Goal: Check status: Check status

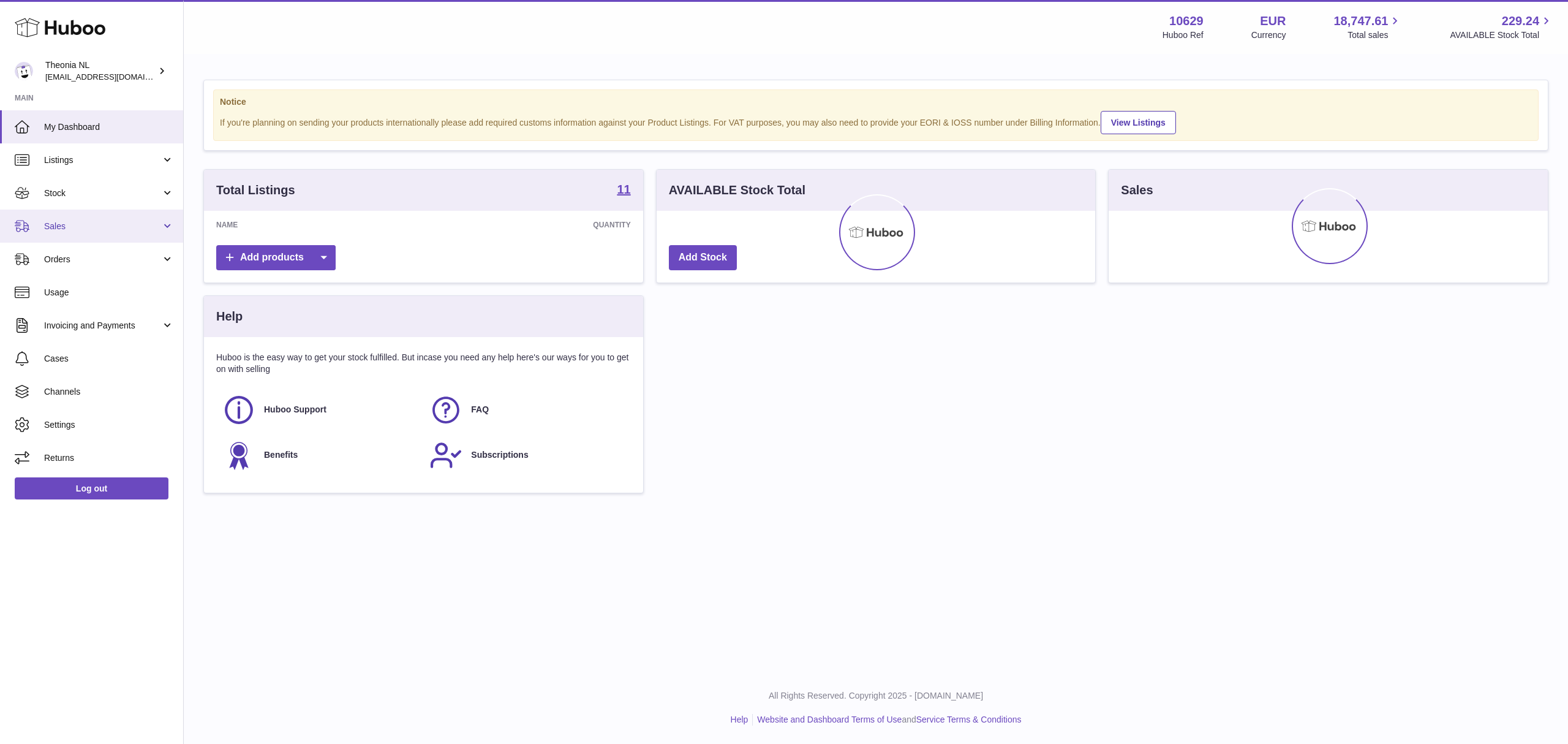
click at [69, 232] on span "Sales" at bounding box center [102, 226] width 117 height 12
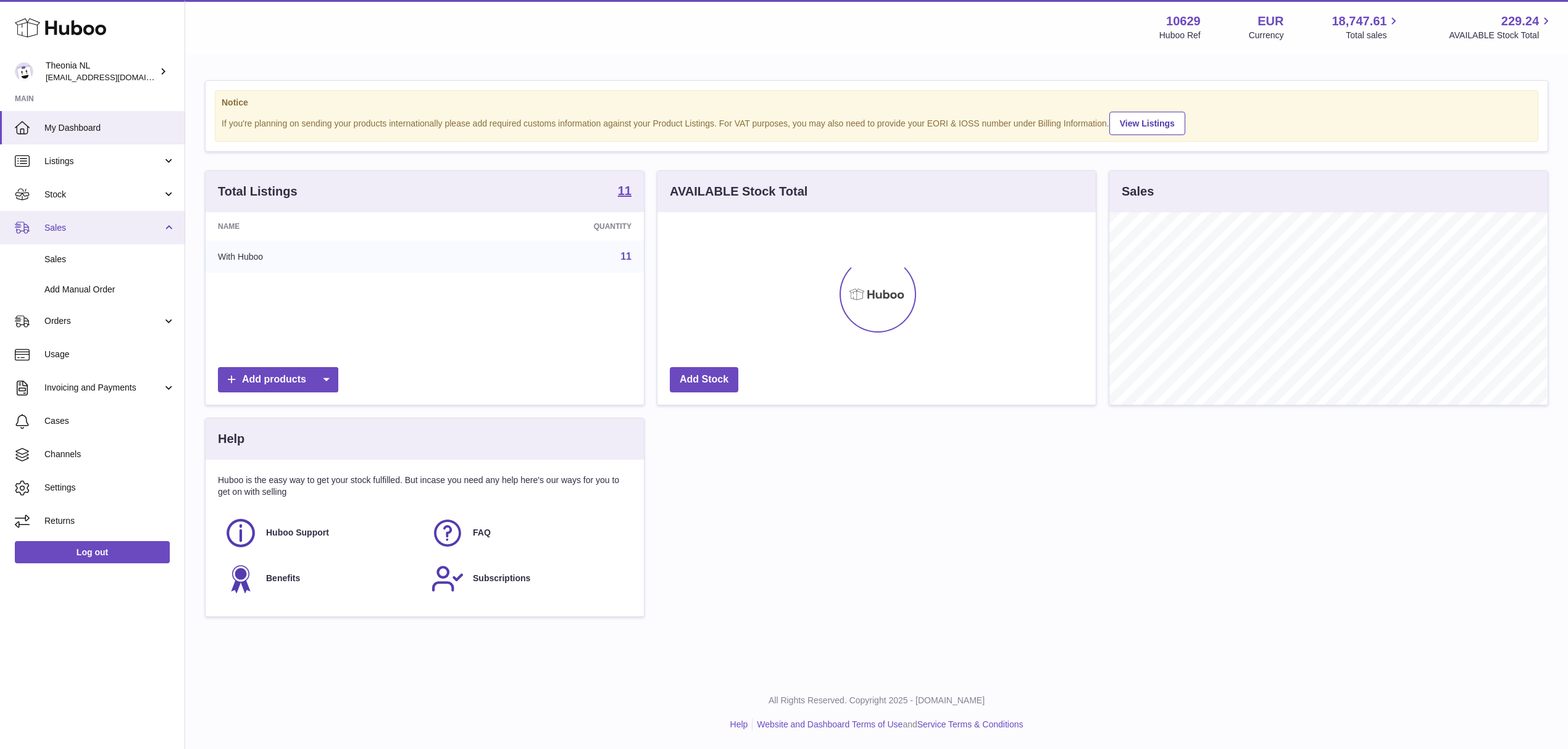
scroll to position [193, 437]
click at [88, 266] on span "Sales" at bounding box center [110, 259] width 131 height 12
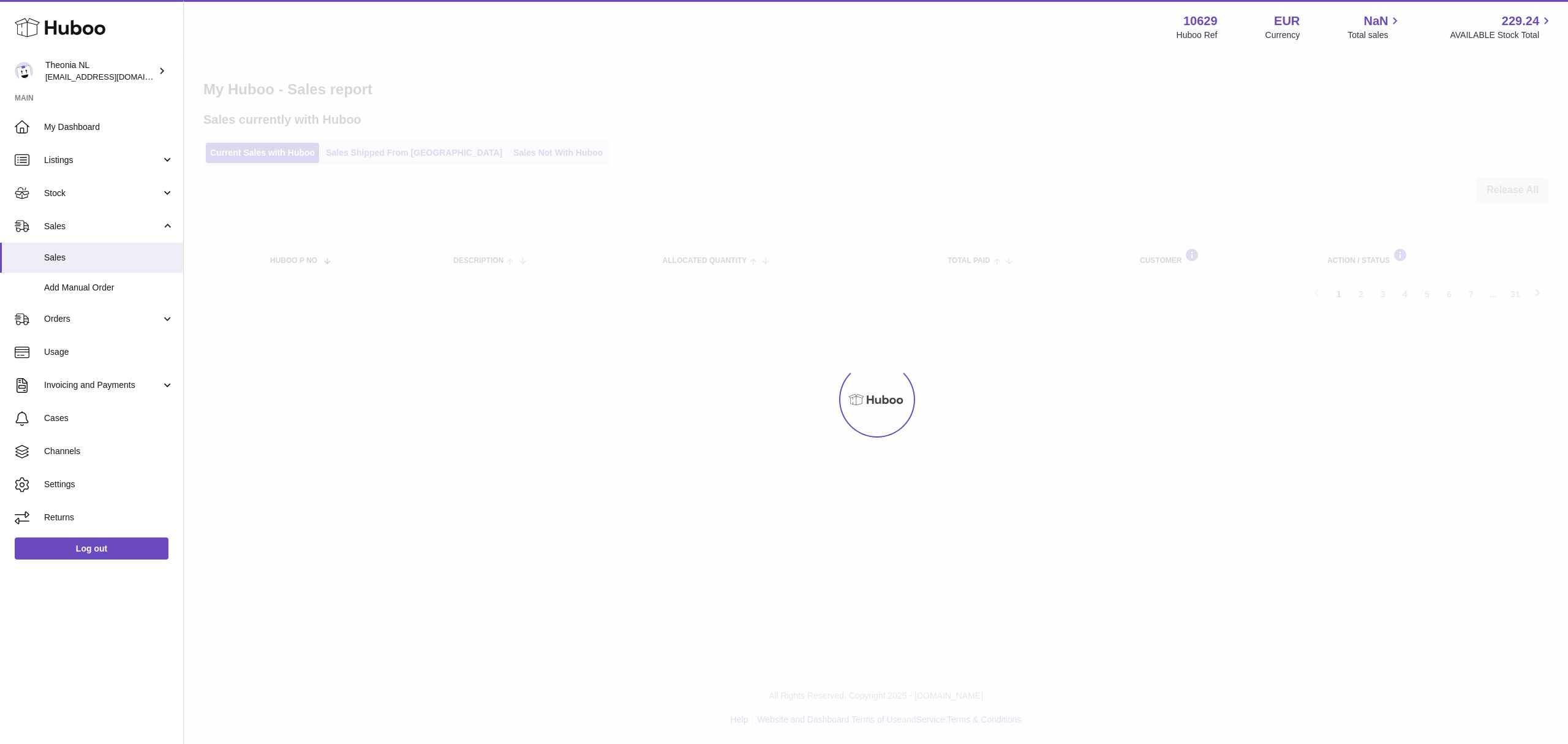
click at [419, 161] on div at bounding box center [876, 399] width 1384 height 689
click at [419, 161] on link "Sales Shipped From Huboo" at bounding box center [414, 153] width 185 height 20
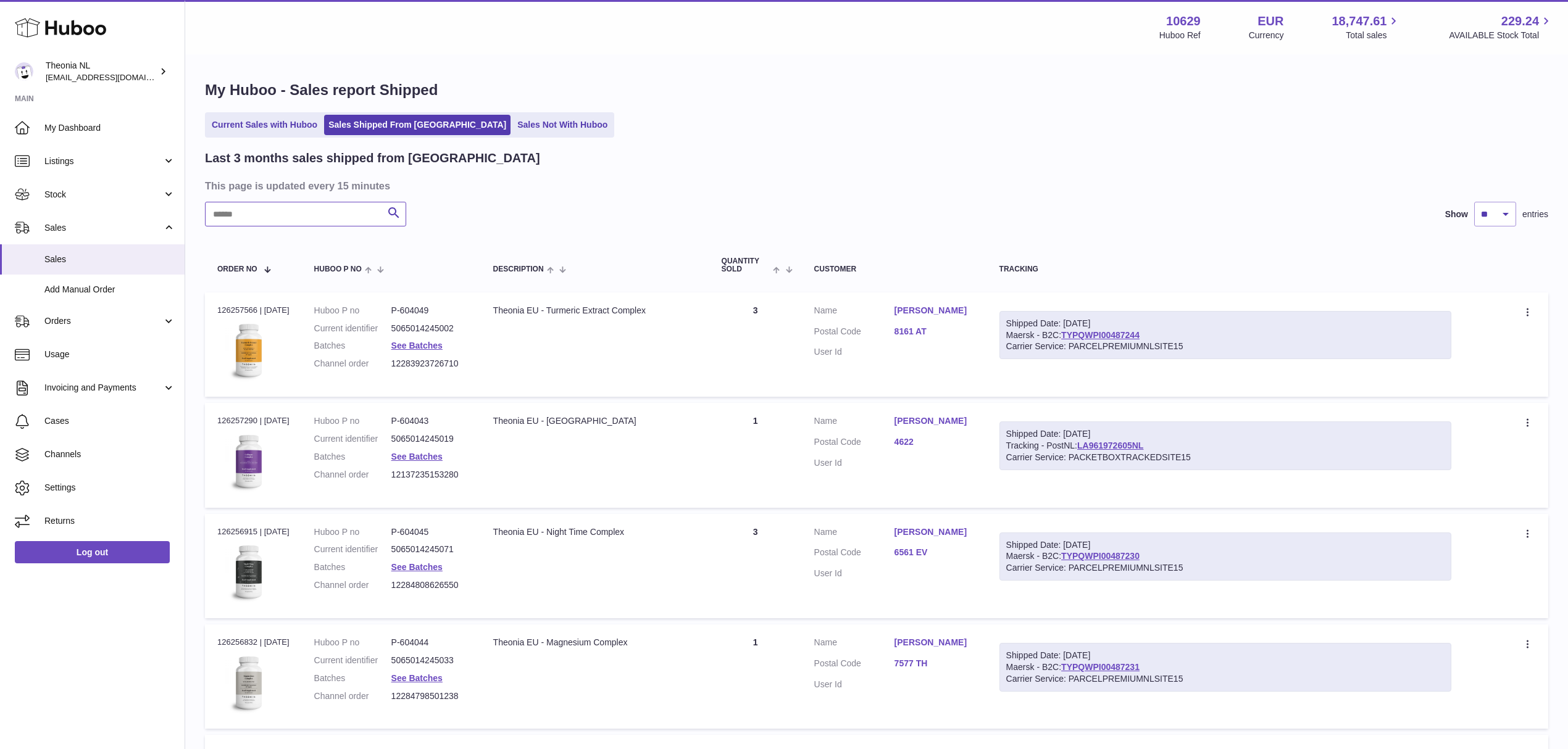
click at [321, 227] on input "text" at bounding box center [306, 214] width 201 height 25
paste input "**********"
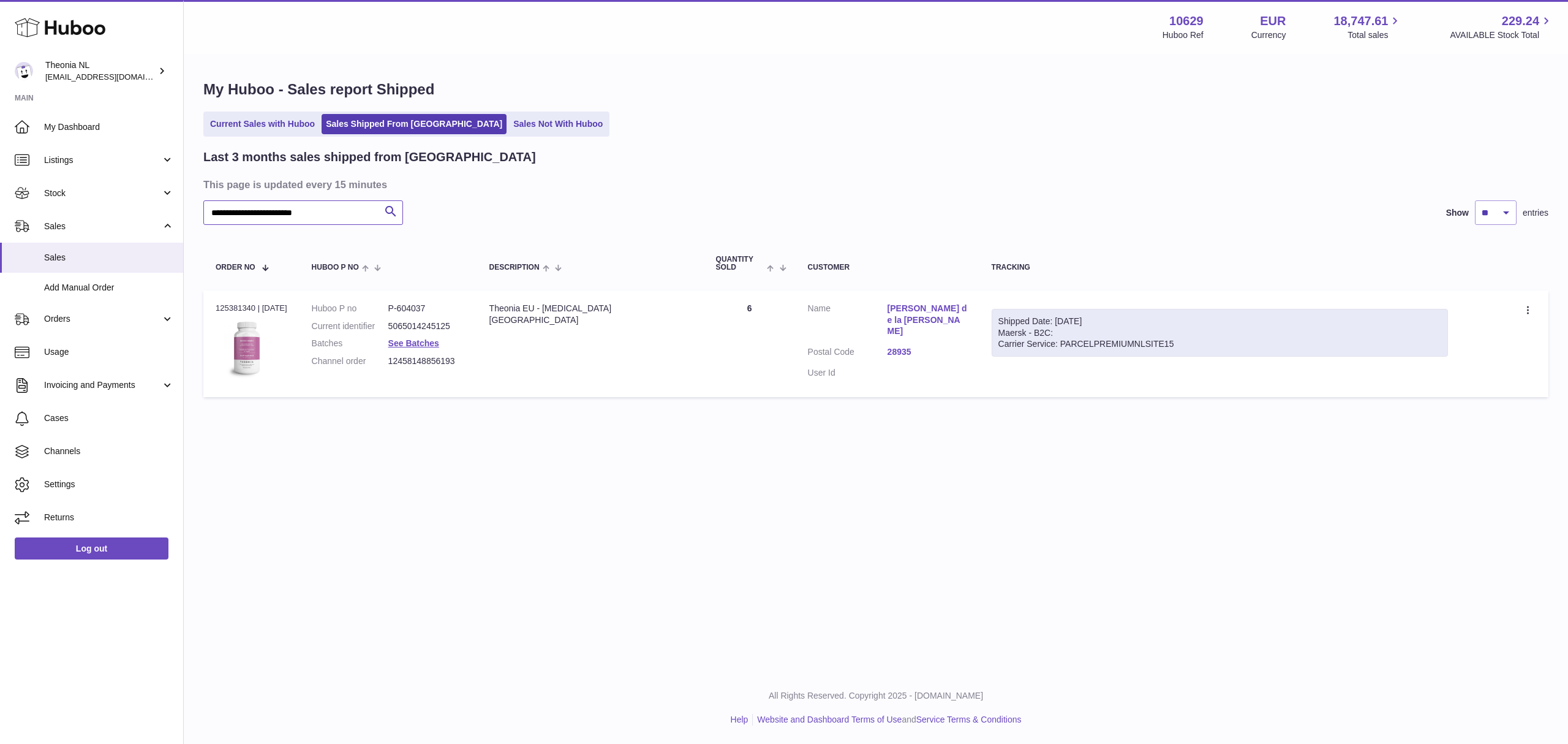
type input "**********"
click at [83, 324] on span "Orders" at bounding box center [102, 319] width 117 height 12
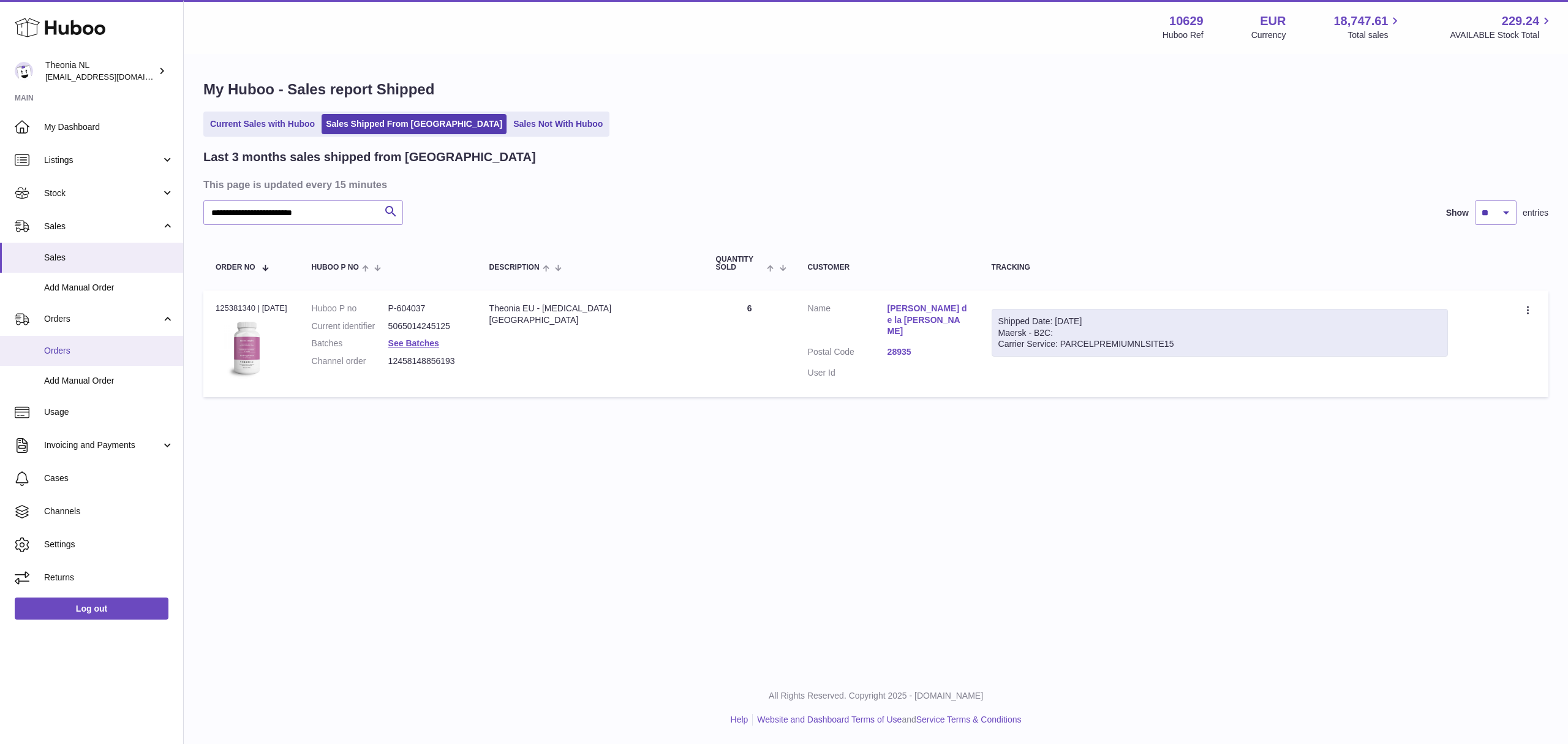
click at [76, 356] on span "Orders" at bounding box center [109, 350] width 130 height 12
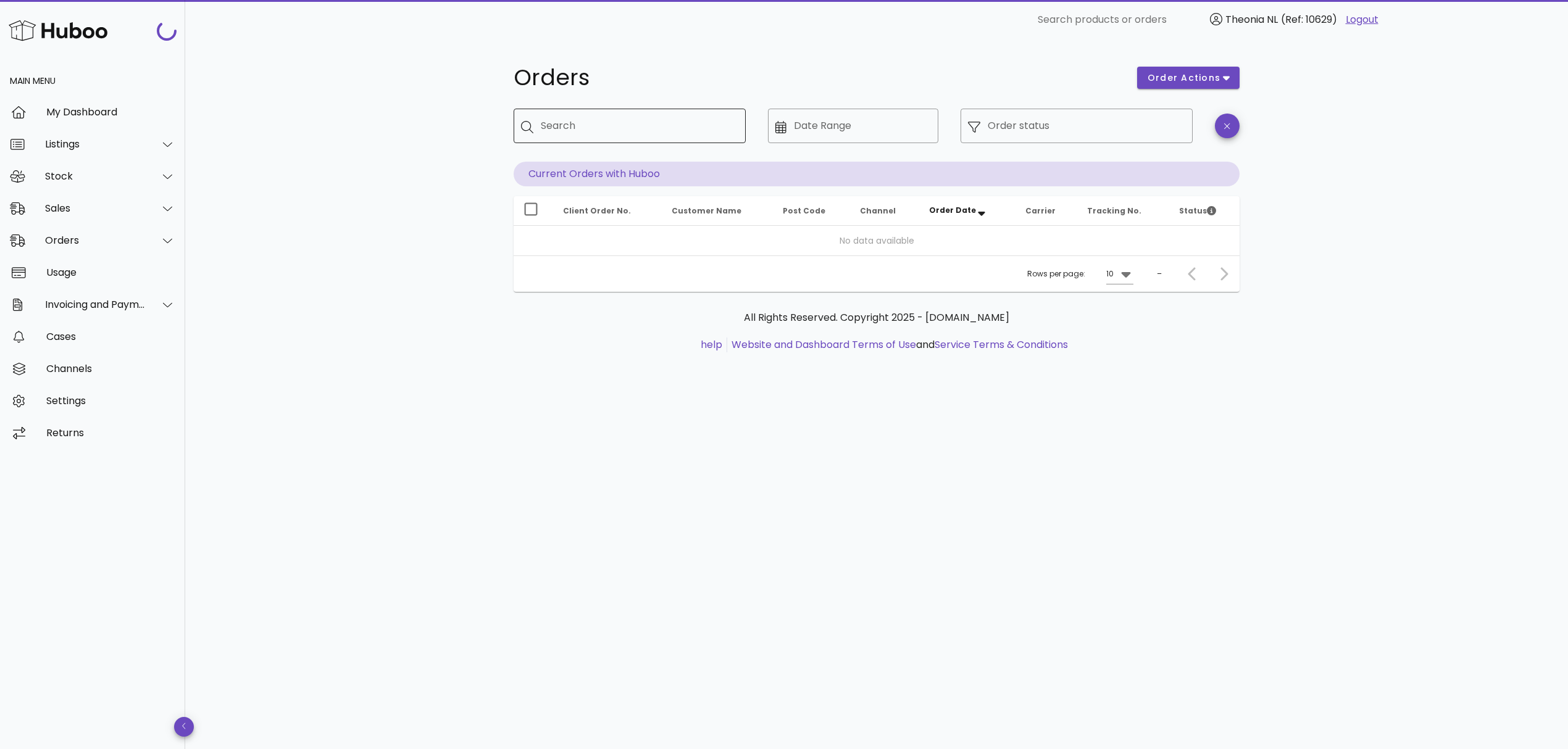
click at [638, 123] on input "Search" at bounding box center [638, 126] width 195 height 20
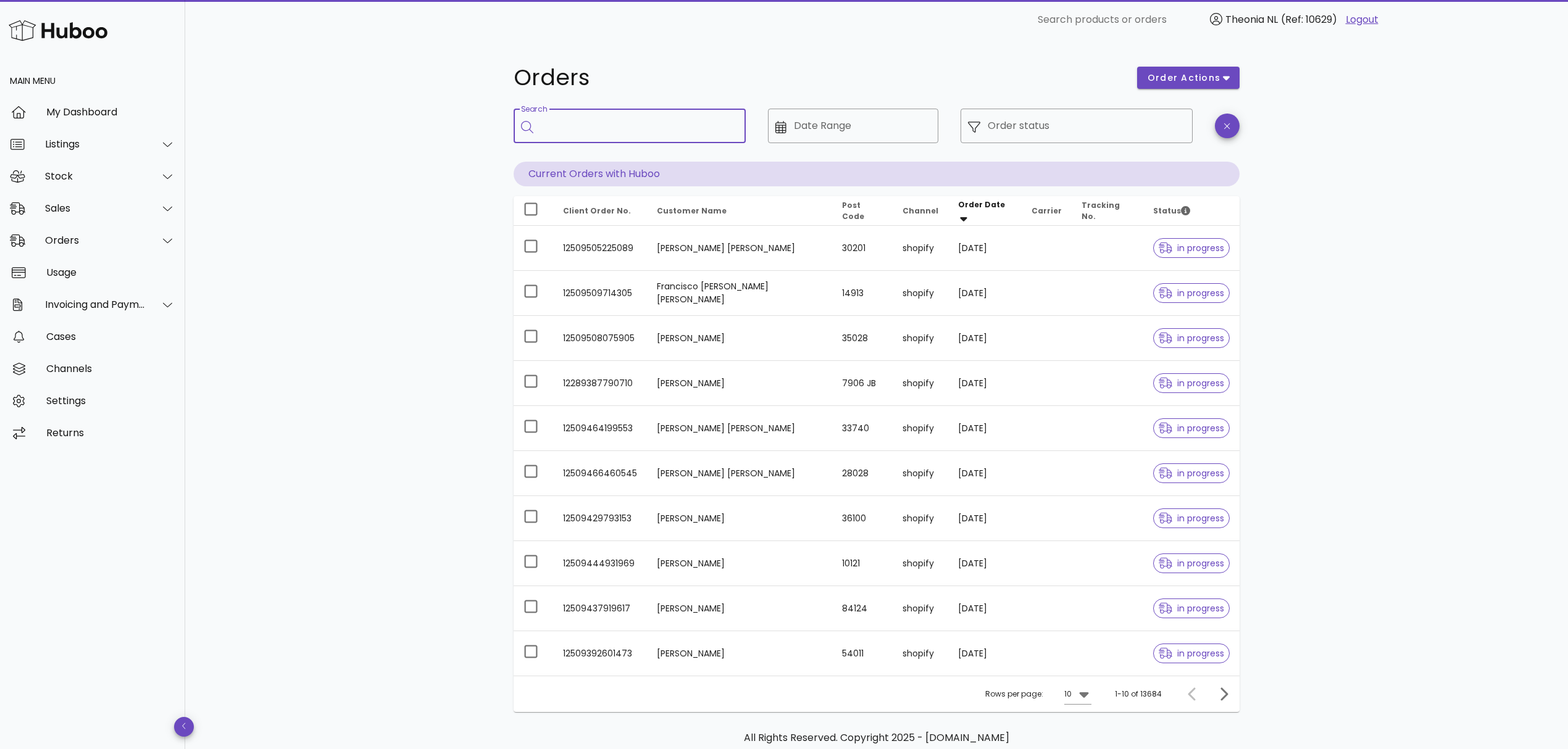
paste input "**********"
type input "**********"
click at [877, 127] on input "Date Range" at bounding box center [862, 126] width 138 height 20
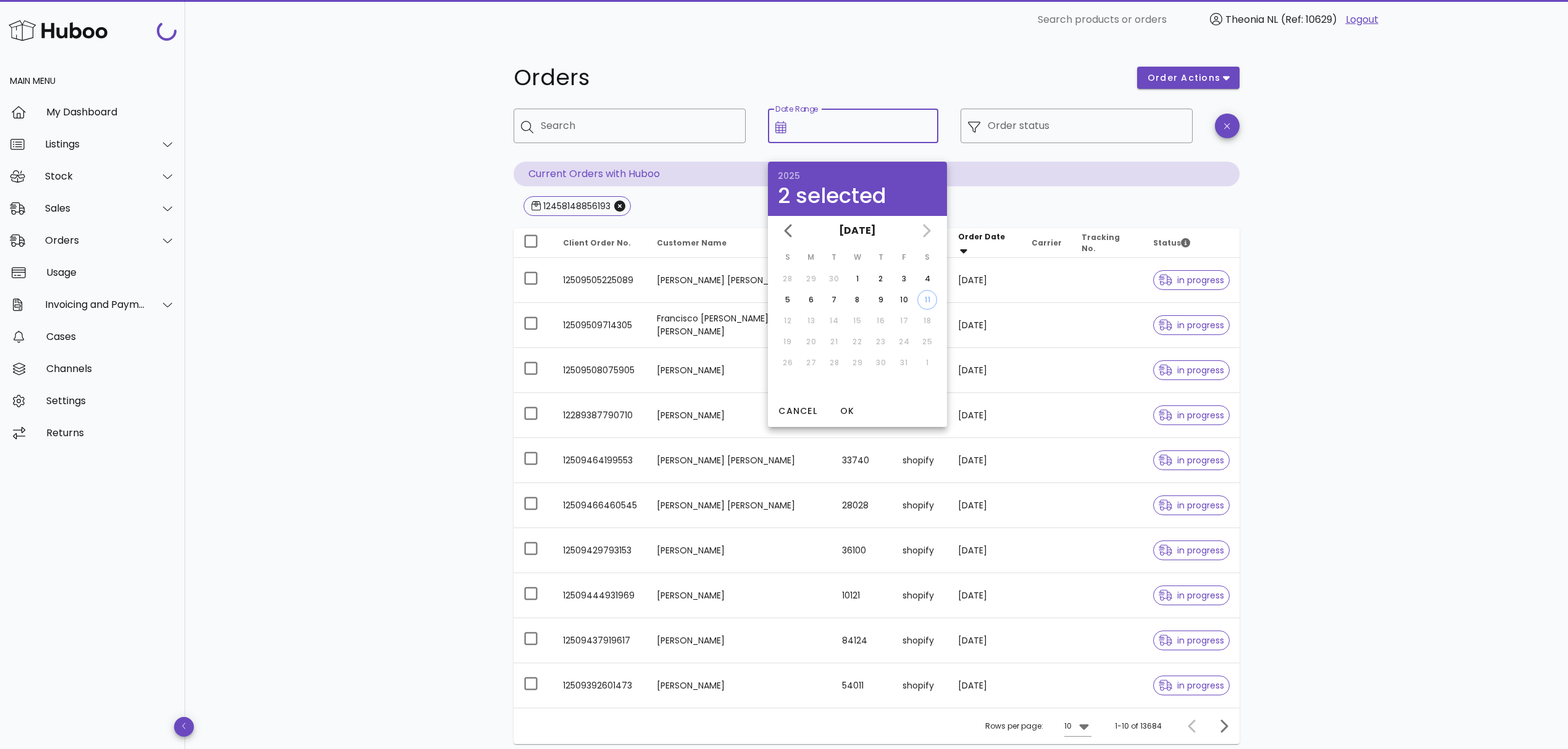
click at [877, 127] on input "Date Range" at bounding box center [862, 126] width 138 height 20
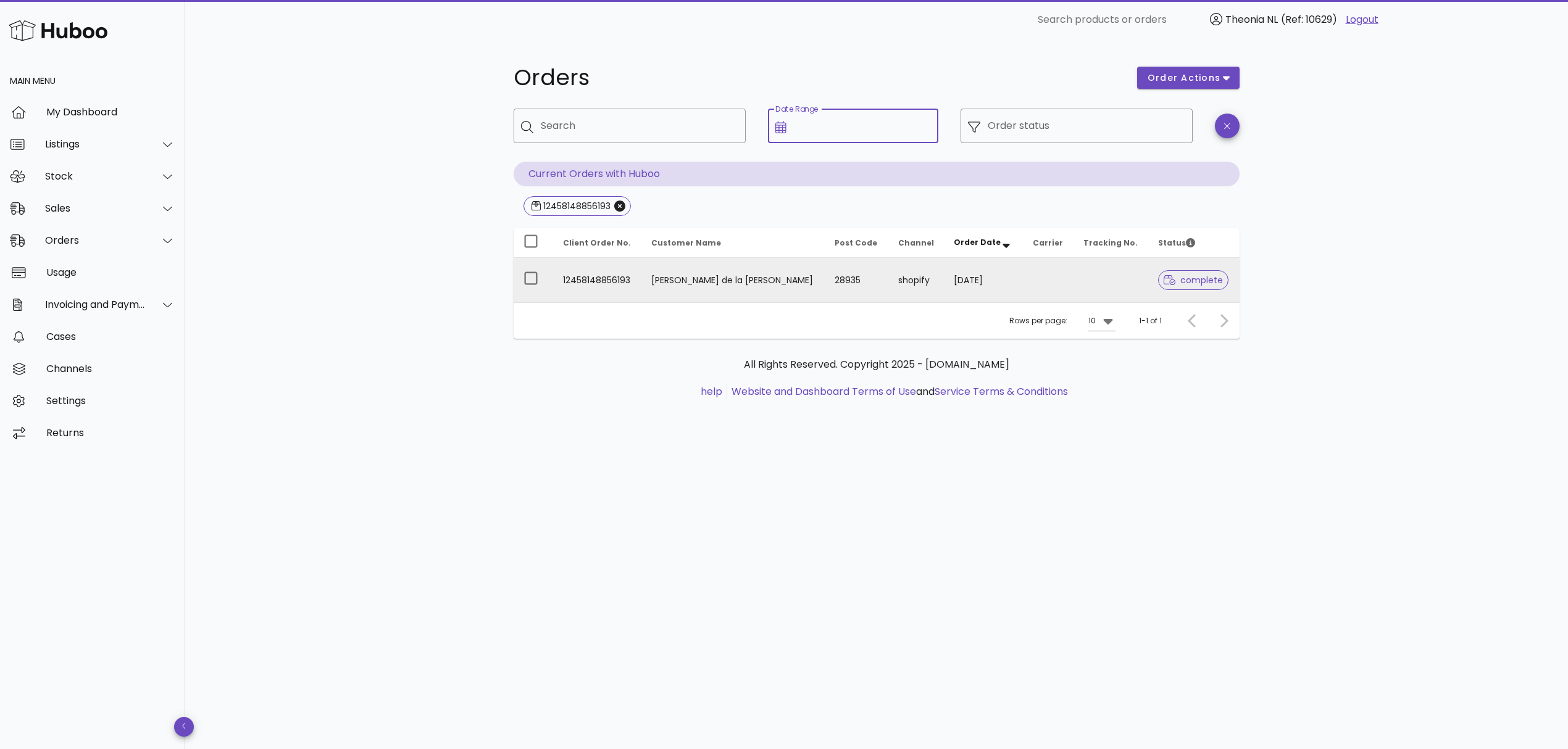
click at [584, 280] on td "12458148856193" at bounding box center [597, 280] width 88 height 44
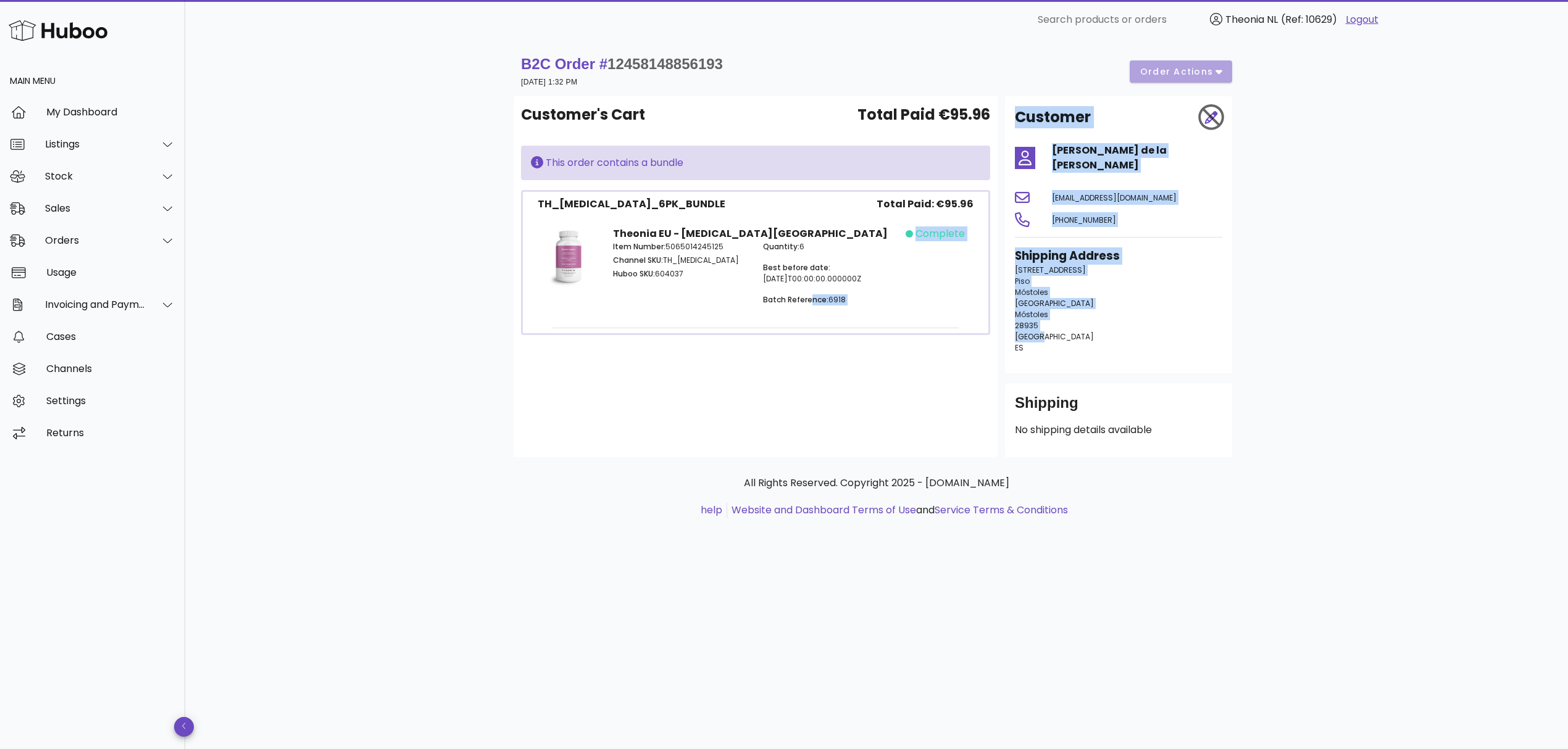
drag, startPoint x: 811, startPoint y: 303, endPoint x: 1175, endPoint y: 327, distance: 364.8
click at [1178, 327] on div "Customer's Cart Total Paid €95.96 This order contains a bundle TH_[MEDICAL_DATA…" at bounding box center [876, 277] width 726 height 361
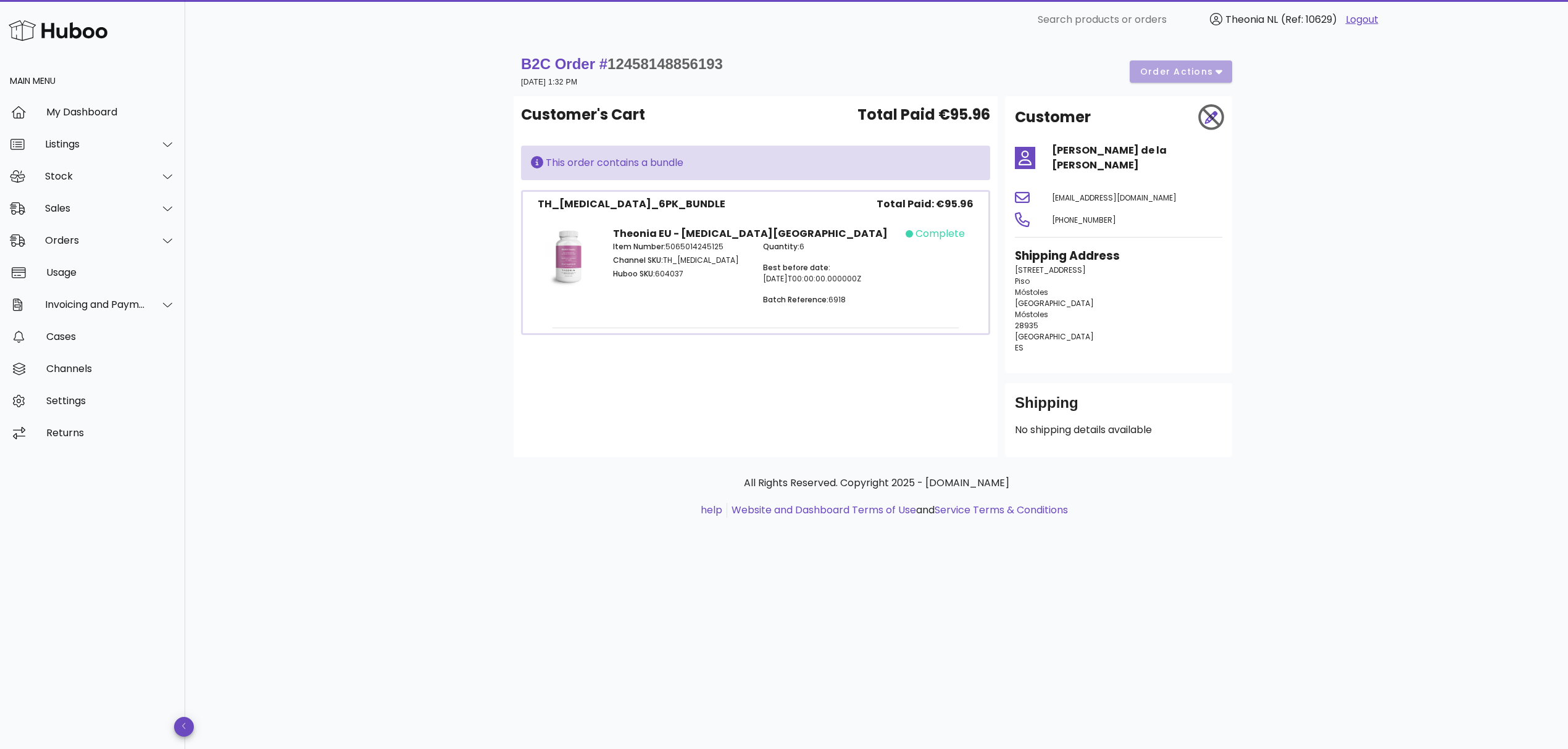
click at [1158, 329] on p "[STREET_ADDRESS] Piso Móstoles Madrid Móstoles 28935 [GEOGRAPHIC_DATA] ES" at bounding box center [1118, 309] width 208 height 89
drag, startPoint x: 1223, startPoint y: 414, endPoint x: 1269, endPoint y: 413, distance: 46.0
click at [1267, 413] on div "B2C Order # 12458148856193 [DATE] 1:32 PM order actions Customer's Cart Total P…" at bounding box center [876, 298] width 785 height 517
click at [1299, 417] on div "B2C Order # 12458148856193 [DATE] 1:32 PM order actions Customer's Cart Total P…" at bounding box center [877, 394] width 1383 height 709
click at [1220, 72] on div "B2C Order # 12458148856193 [DATE] 1:32 PM order actions" at bounding box center [876, 72] width 711 height 35
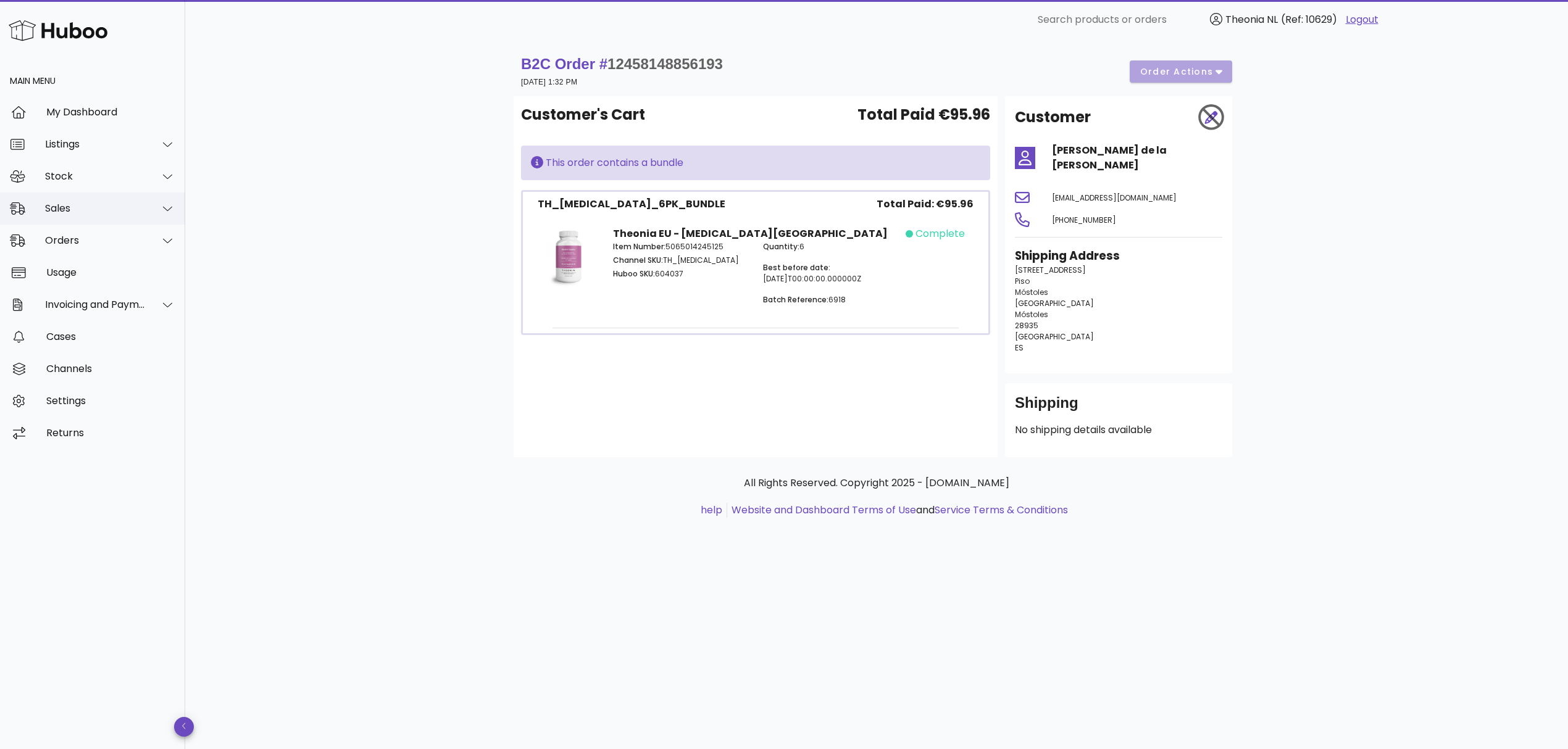
click at [96, 206] on div "Sales" at bounding box center [95, 208] width 101 height 12
click at [166, 205] on icon at bounding box center [167, 209] width 9 height 11
click at [167, 240] on icon at bounding box center [167, 241] width 9 height 11
drag, startPoint x: 1344, startPoint y: 294, endPoint x: 1358, endPoint y: 312, distance: 22.8
click at [1343, 294] on div "B2C Order # 12458148856193 [DATE] 1:32 PM order actions Customer's Cart Total P…" at bounding box center [877, 394] width 1383 height 709
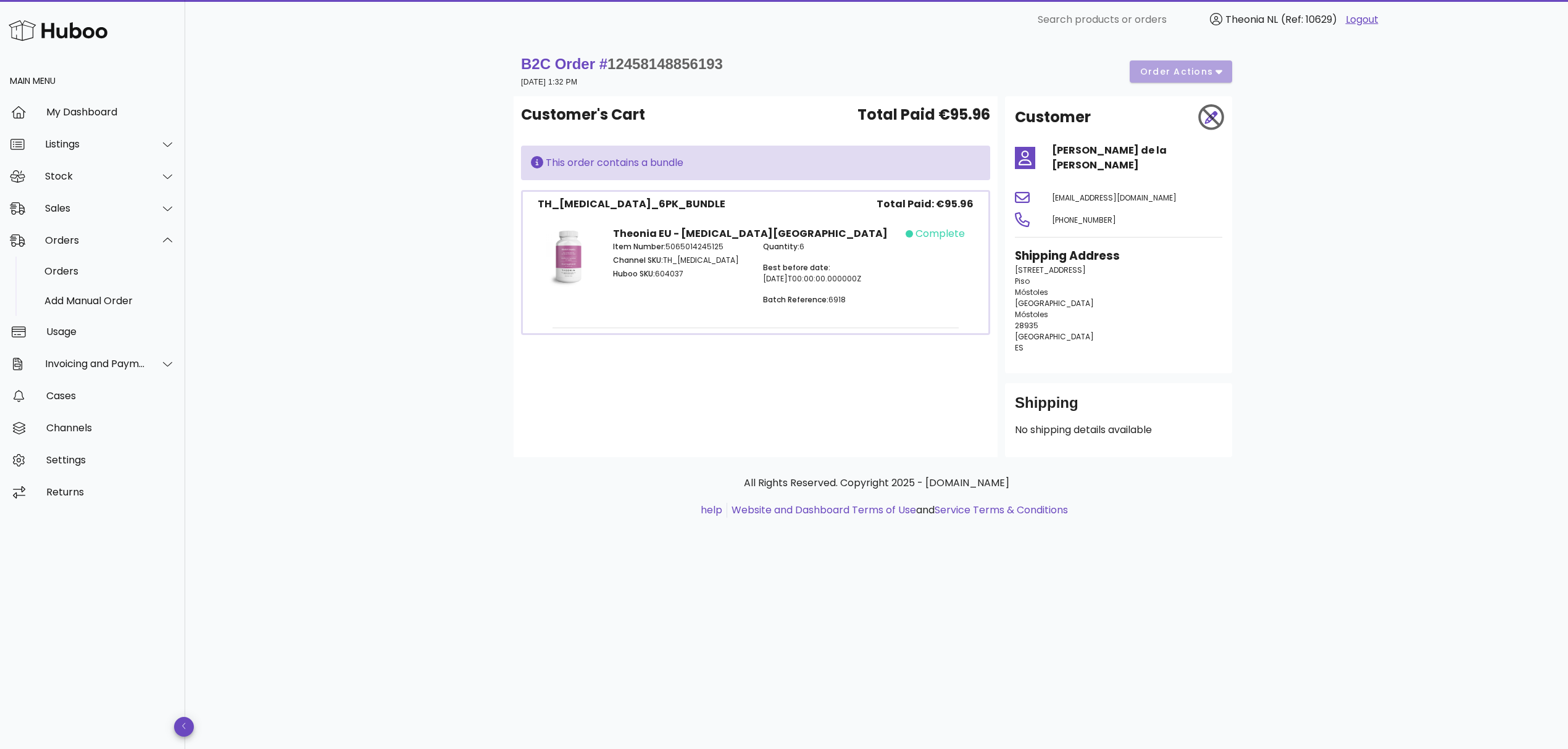
click at [1369, 170] on div "B2C Order # 12458148856193 [DATE] 1:32 PM order actions Customer's Cart Total P…" at bounding box center [877, 394] width 1383 height 709
